Goal: Transaction & Acquisition: Purchase product/service

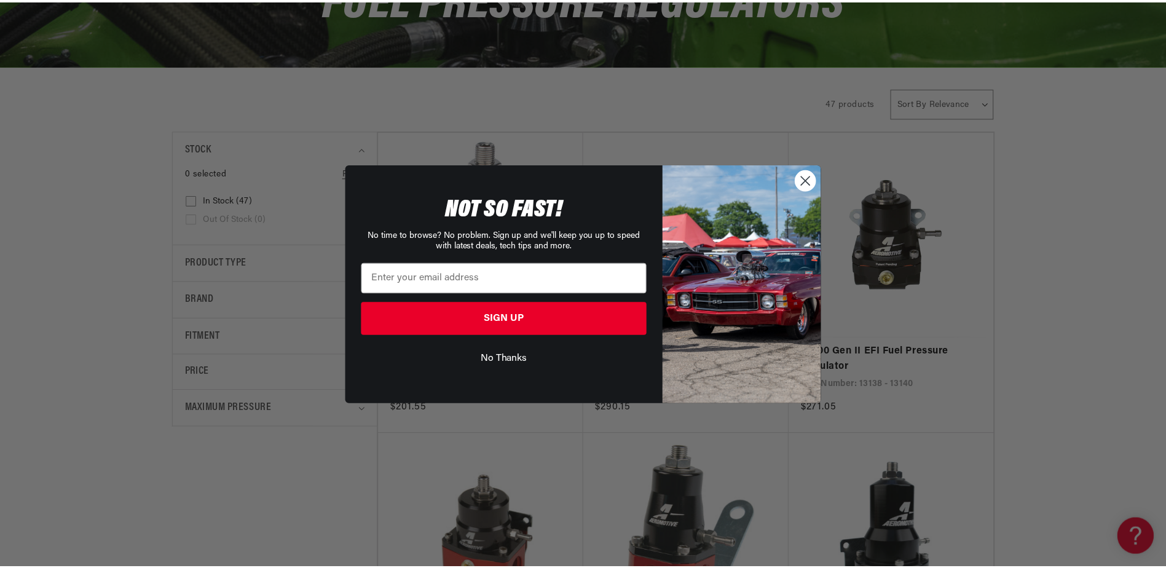
scroll to position [0, 1559]
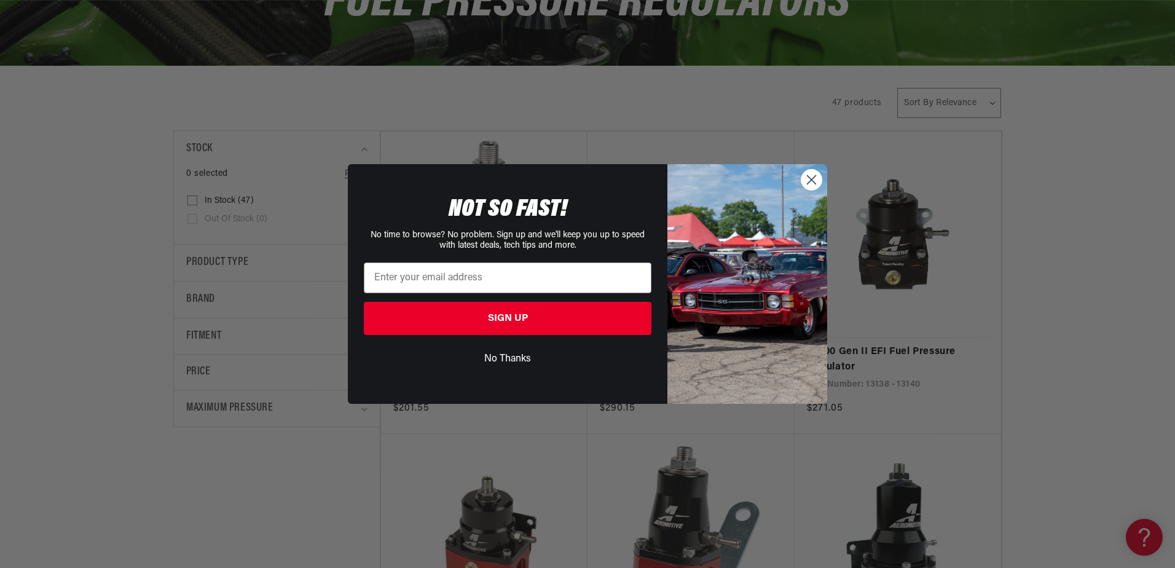
click at [808, 186] on circle "Close dialog" at bounding box center [812, 180] width 20 height 20
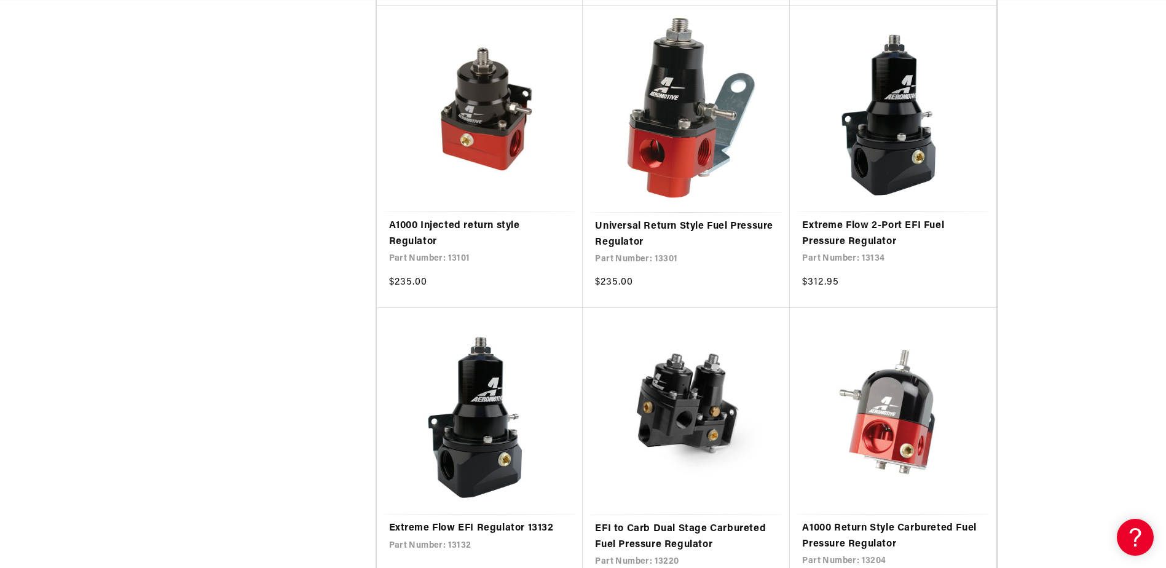
scroll to position [0, 2338]
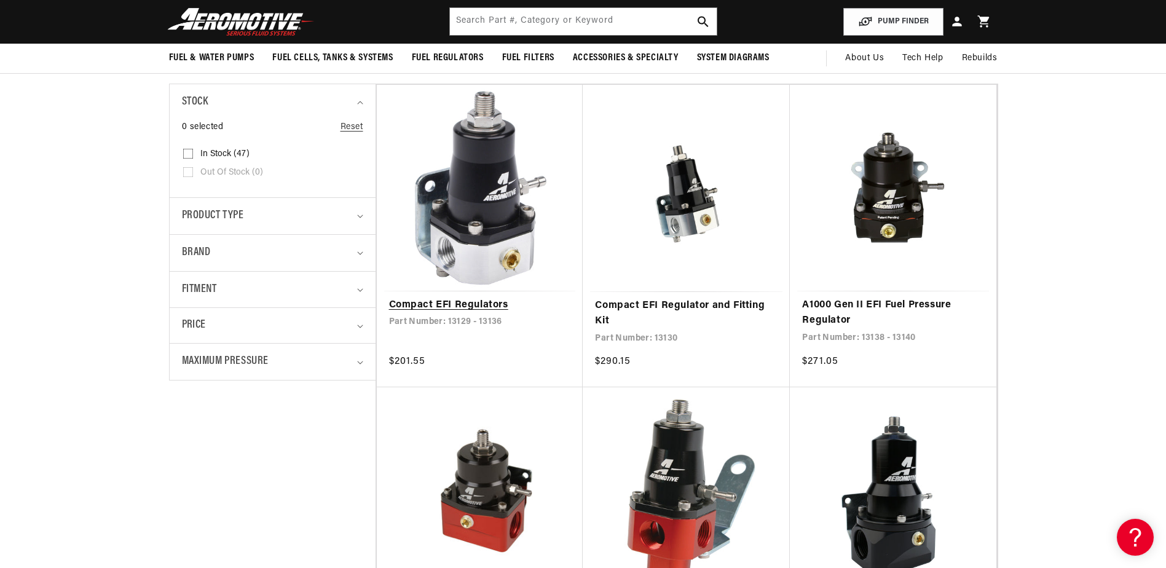
scroll to position [123, 0]
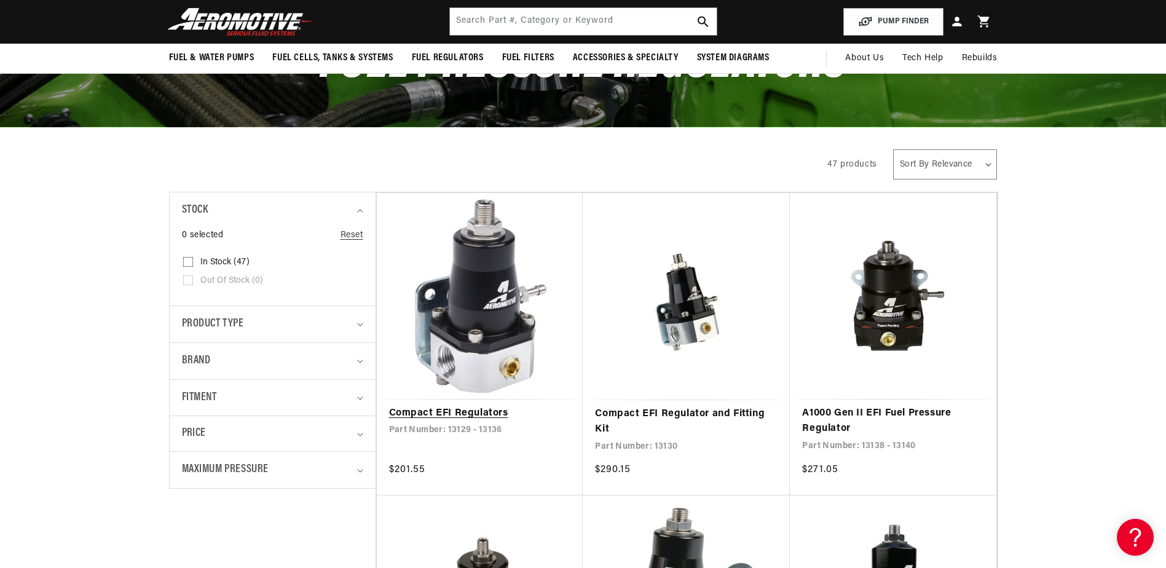
click at [470, 406] on link "Compact EFI Regulators" at bounding box center [480, 414] width 182 height 16
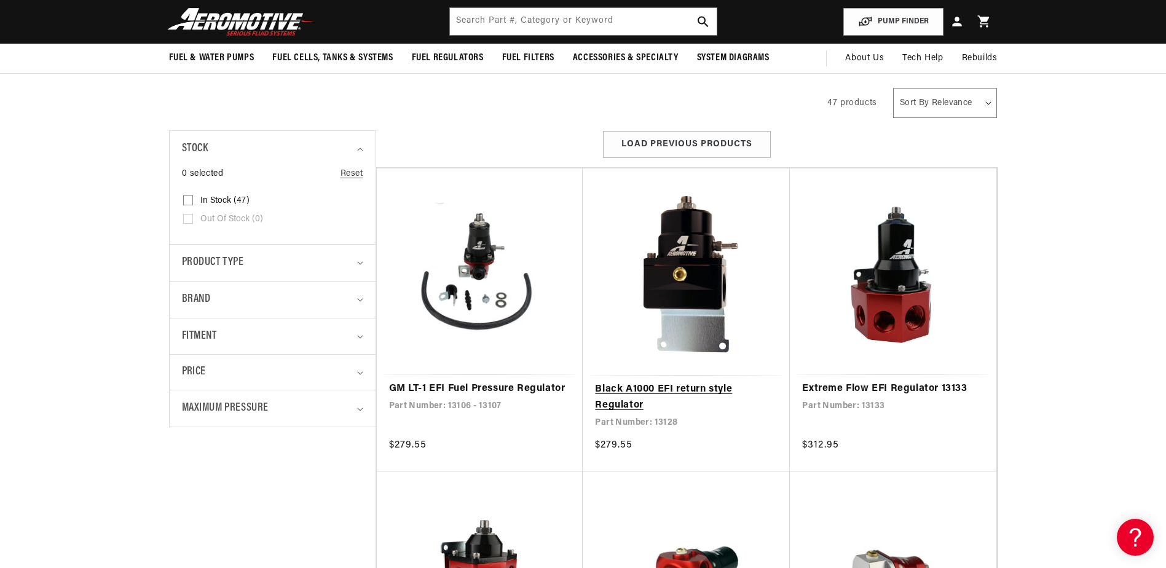
scroll to position [0, 1559]
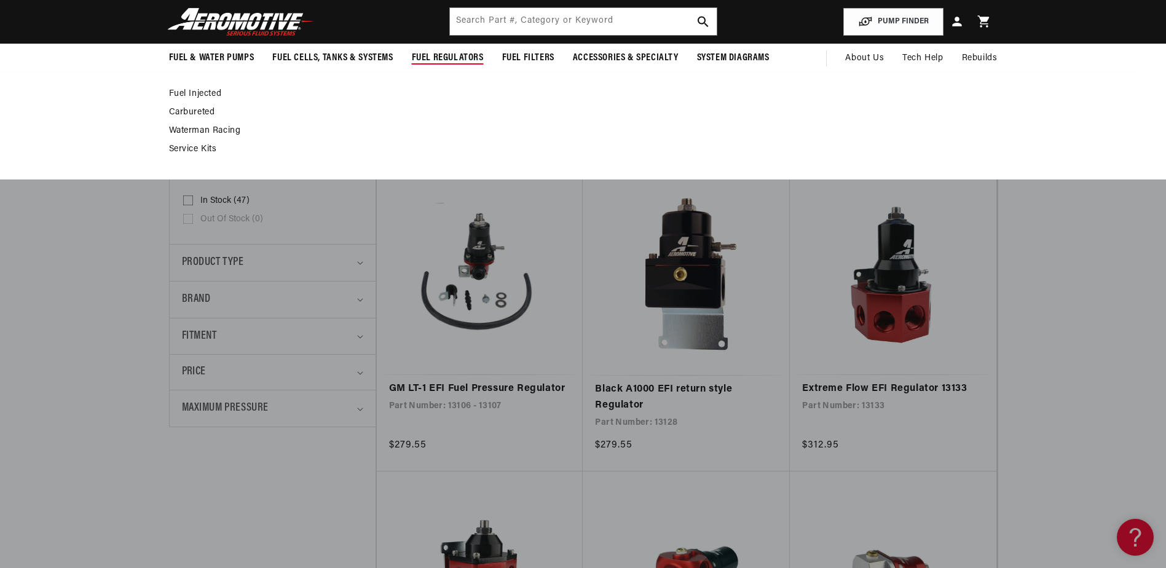
click at [433, 56] on span "Fuel Regulators" at bounding box center [448, 58] width 72 height 13
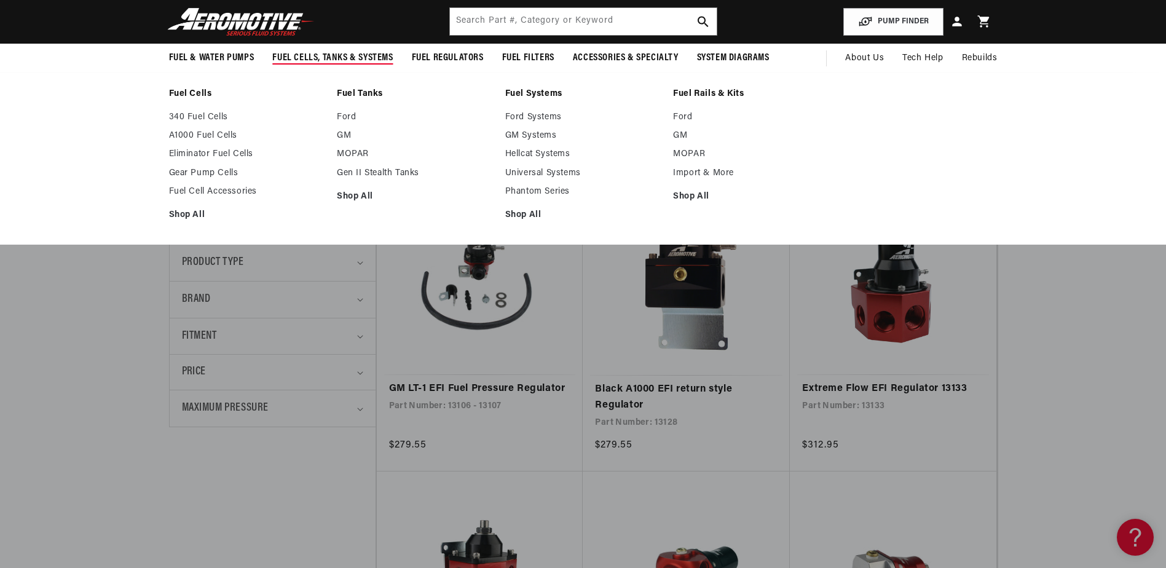
scroll to position [0, 2338]
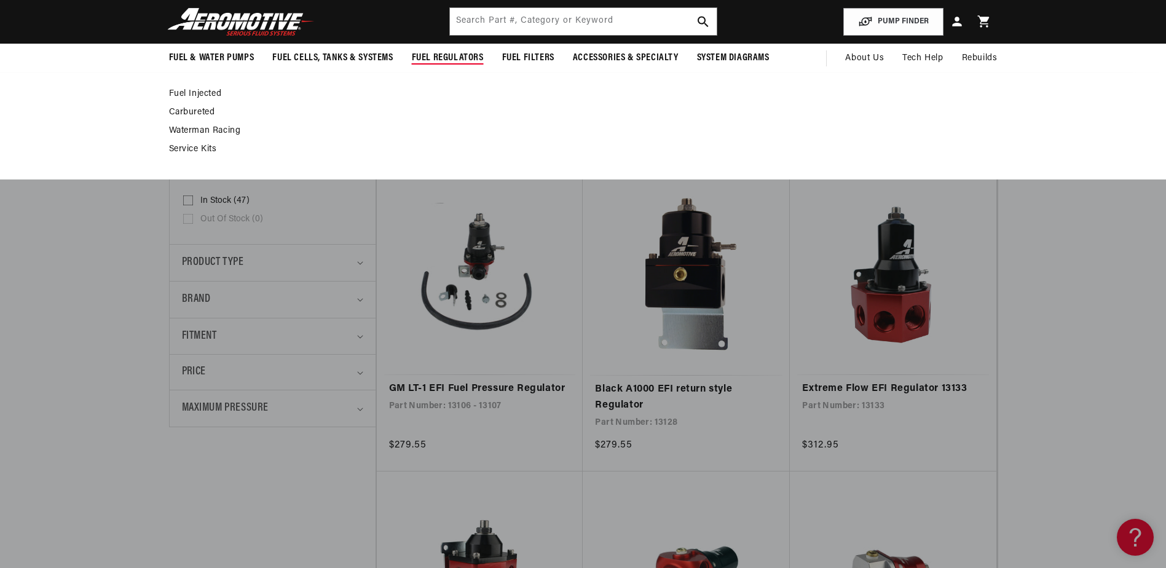
click at [210, 92] on link "Fuel Injected" at bounding box center [577, 94] width 816 height 11
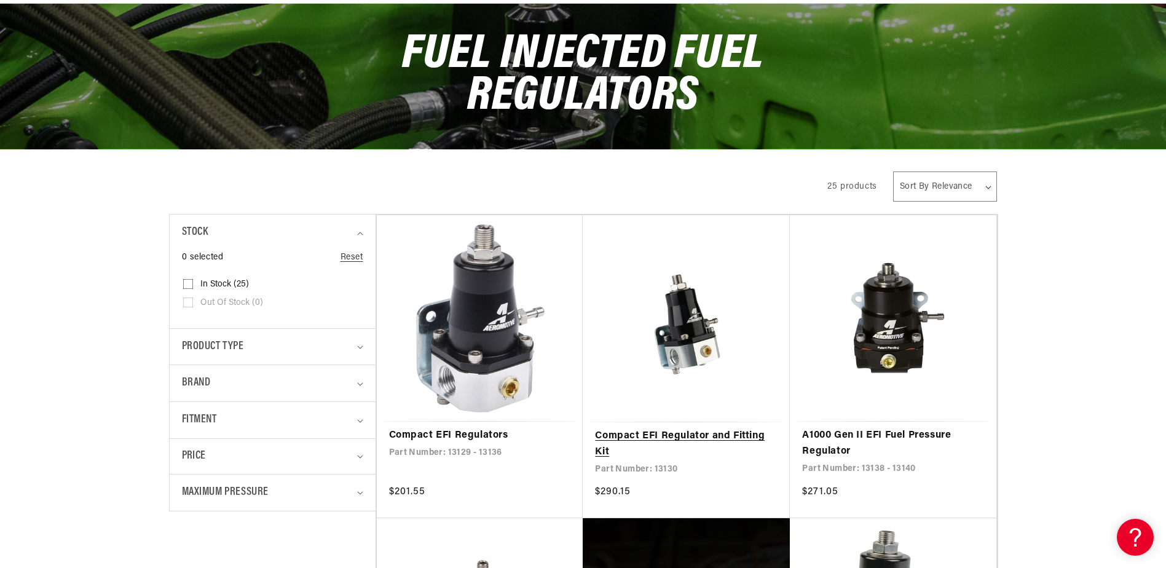
click at [671, 428] on link "Compact EFI Regulator and Fitting Kit" at bounding box center [686, 443] width 183 height 31
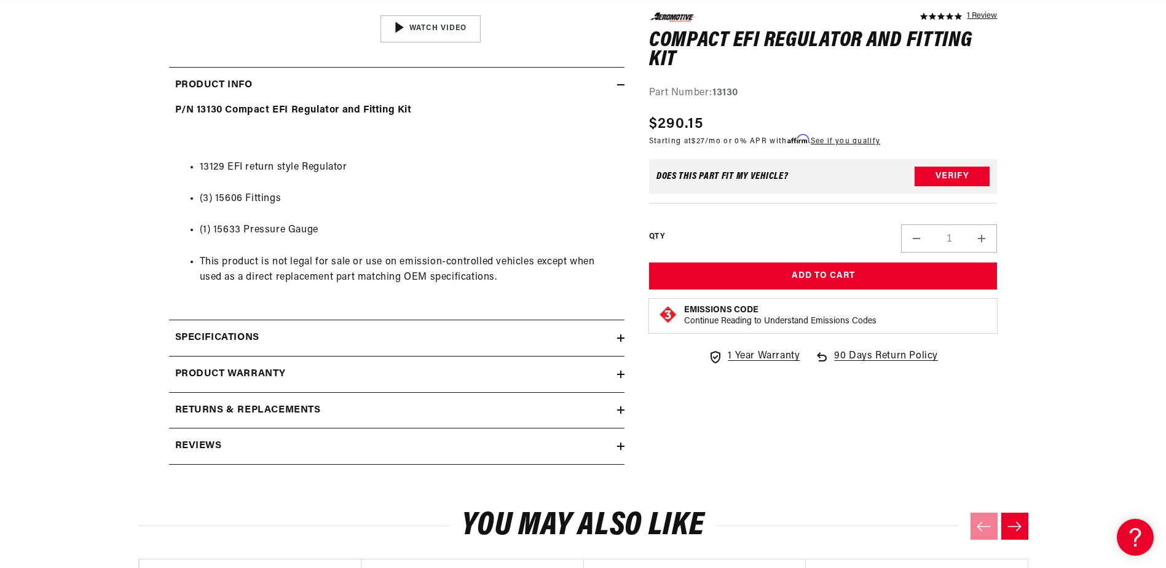
scroll to position [553, 0]
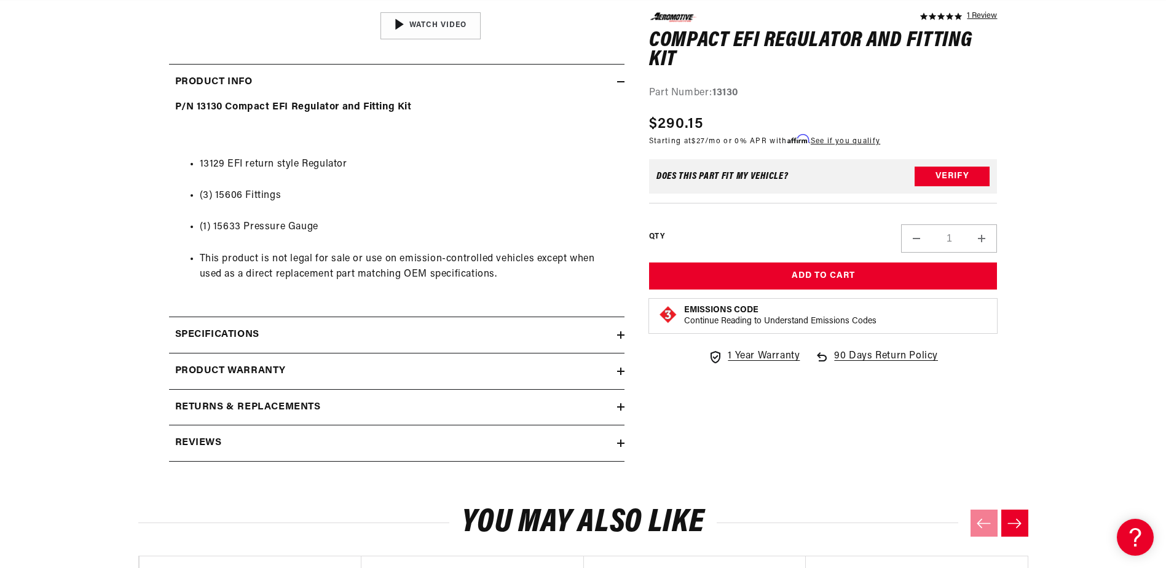
click at [621, 334] on icon at bounding box center [621, 334] width 0 height 7
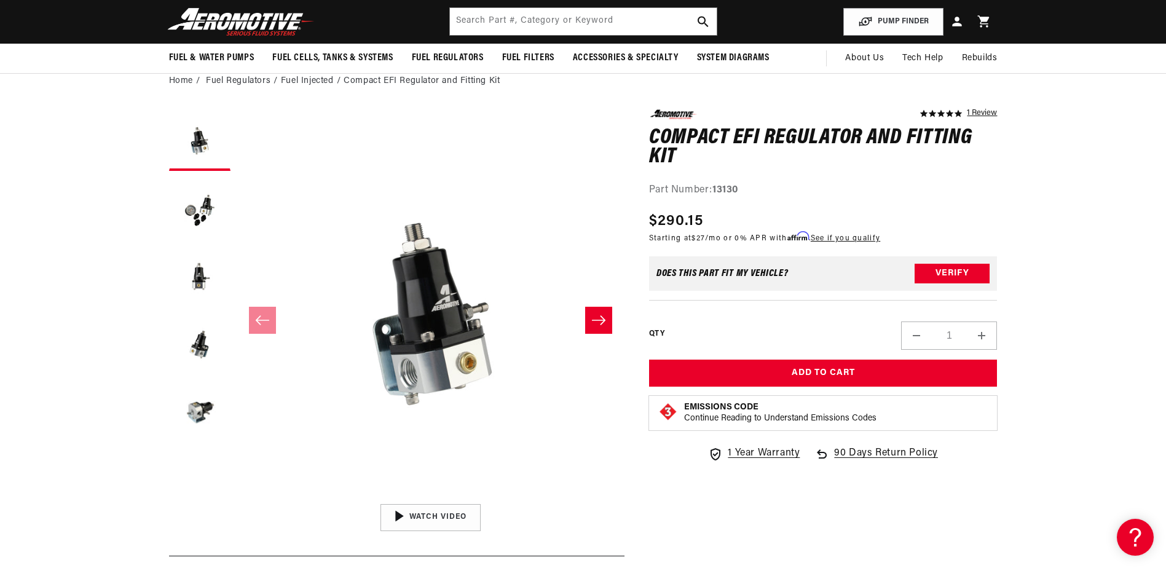
scroll to position [0, 779]
